Goal: Use online tool/utility: Utilize a website feature to perform a specific function

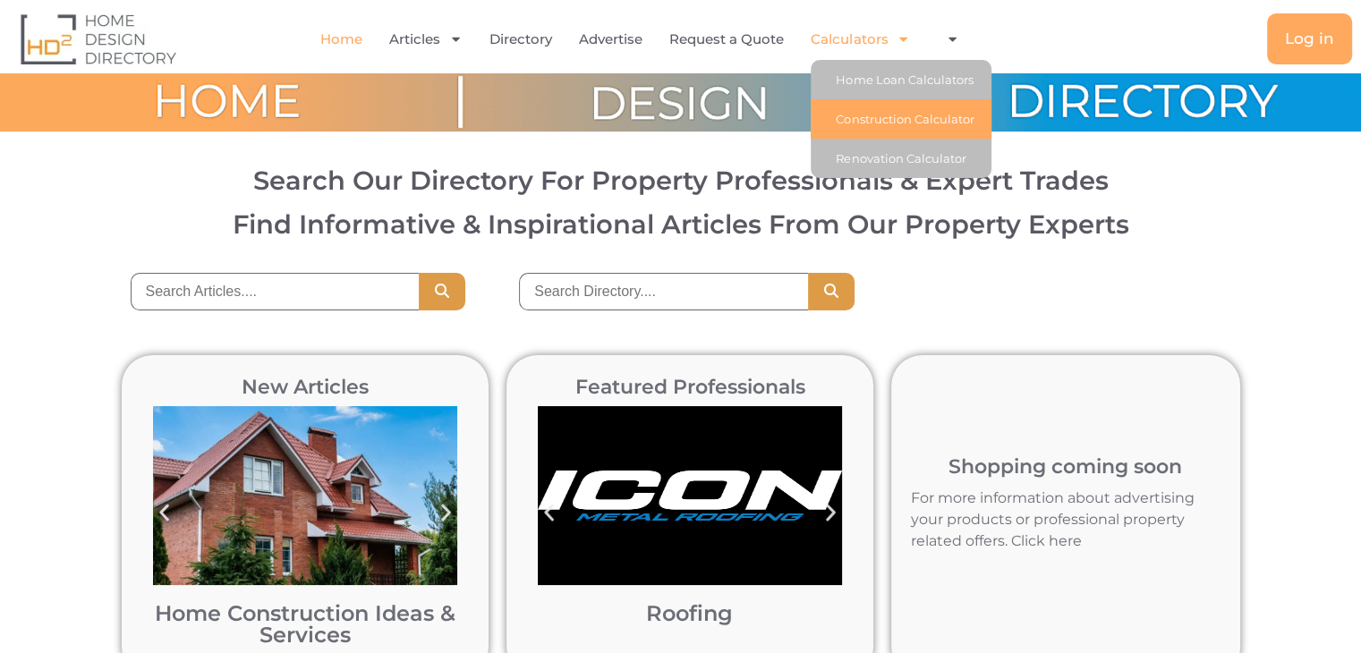
click at [891, 117] on link "Construction Calculator" at bounding box center [901, 118] width 181 height 39
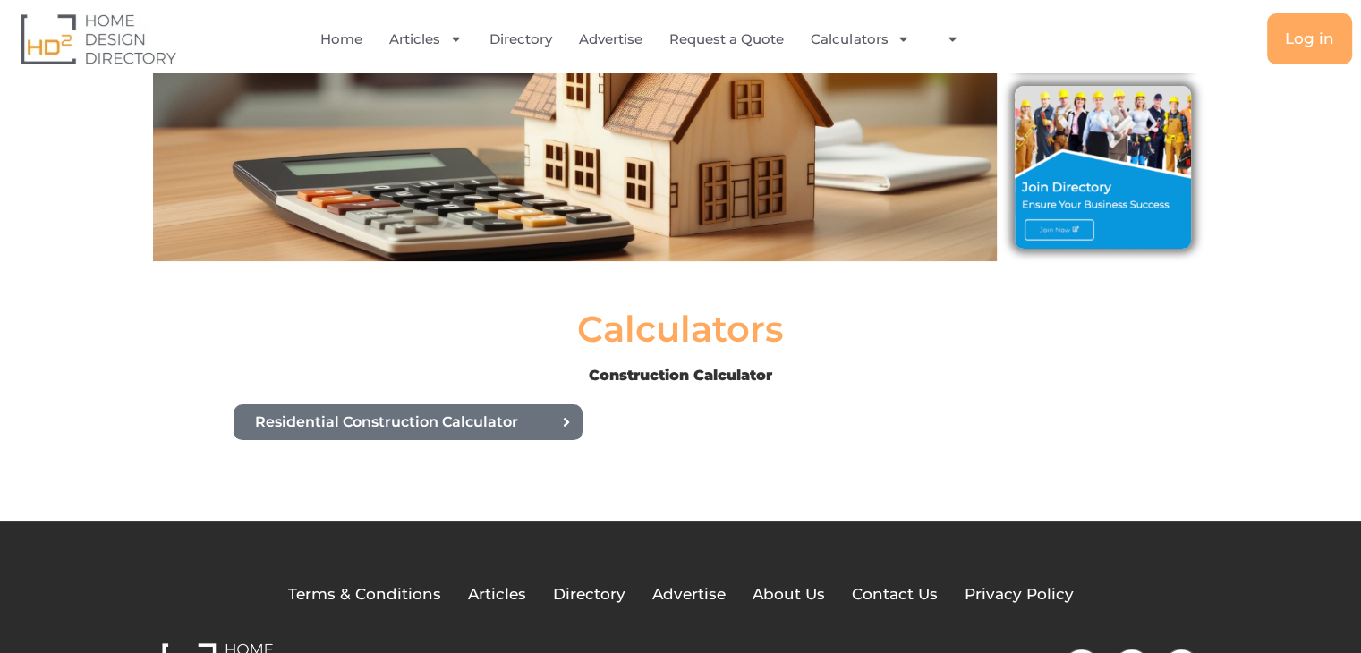
scroll to position [222, 0]
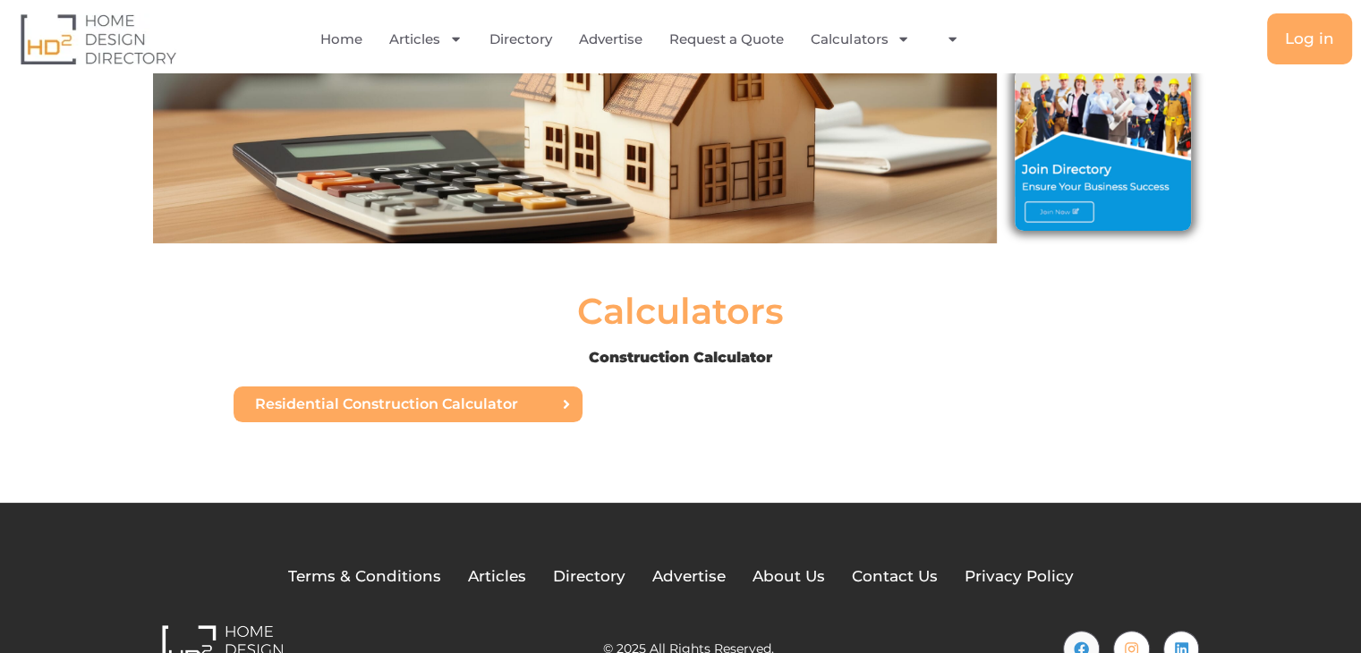
click at [412, 409] on span "Residential Construction Calculator" at bounding box center [386, 404] width 263 height 14
